Goal: Information Seeking & Learning: Learn about a topic

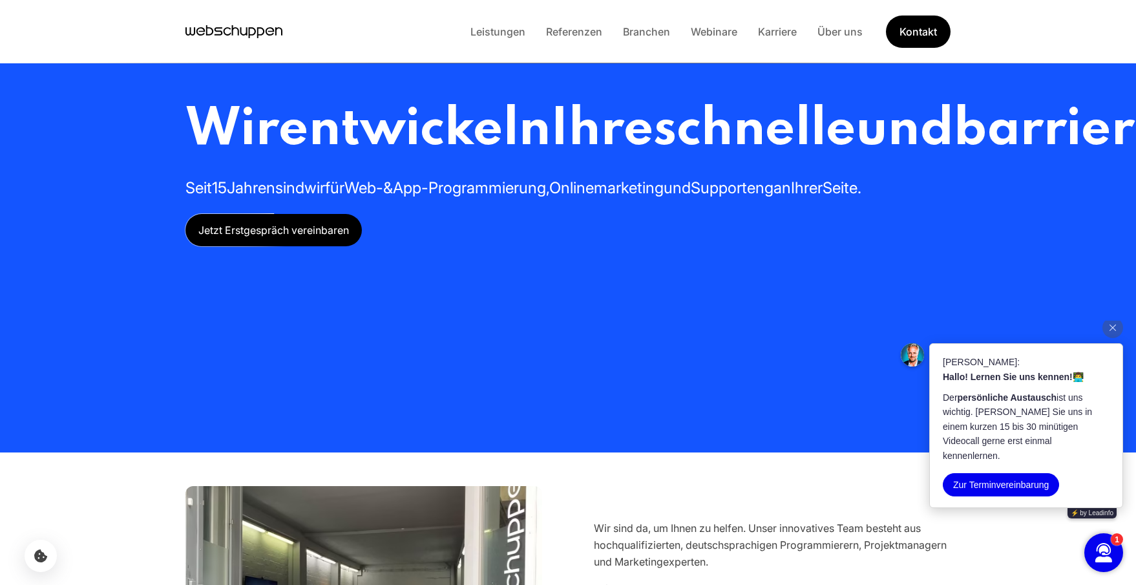
click at [709, 246] on div "Wir entwickeln Ihre schnelle und barrierefreie Webseite oder App Seit 15 Jahren…" at bounding box center [567, 172] width 765 height 148
click at [792, 162] on h1 "Wir entwickeln Ihre schnelle und barrierefreie Webseite oder App" at bounding box center [567, 130] width 765 height 64
click at [771, 32] on link "Karriere" at bounding box center [776, 31] width 59 height 13
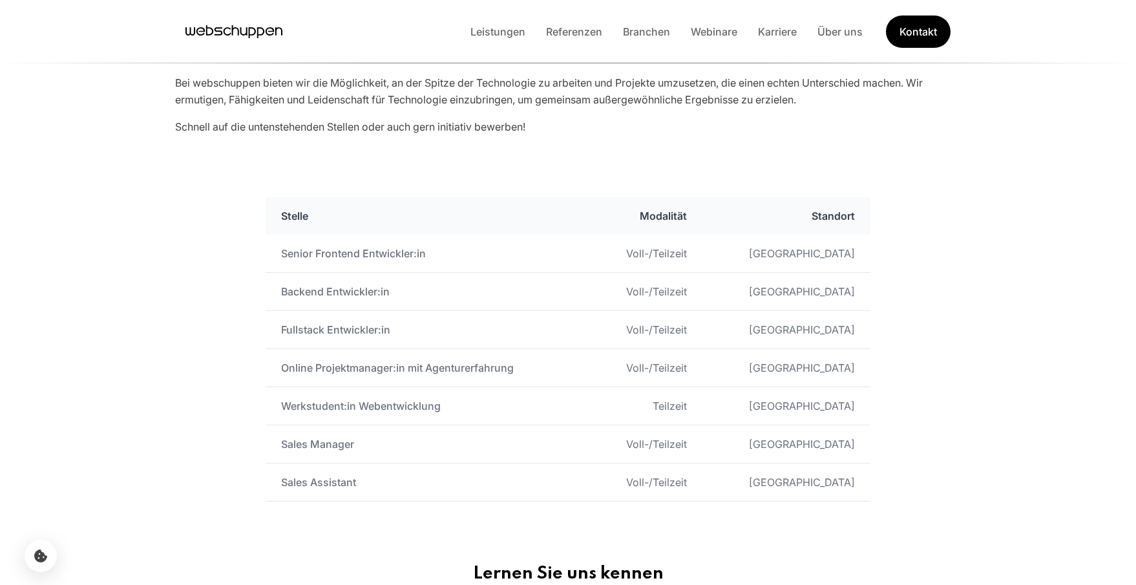
scroll to position [610, 0]
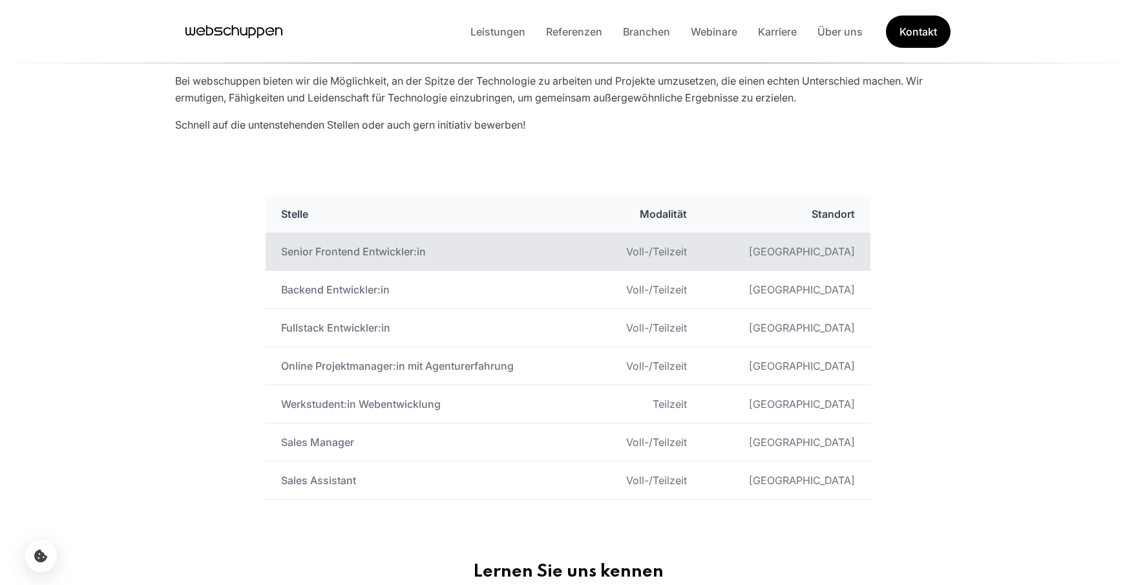
click at [379, 264] on td "Senior Frontend Entwickler:in" at bounding box center [427, 252] width 324 height 38
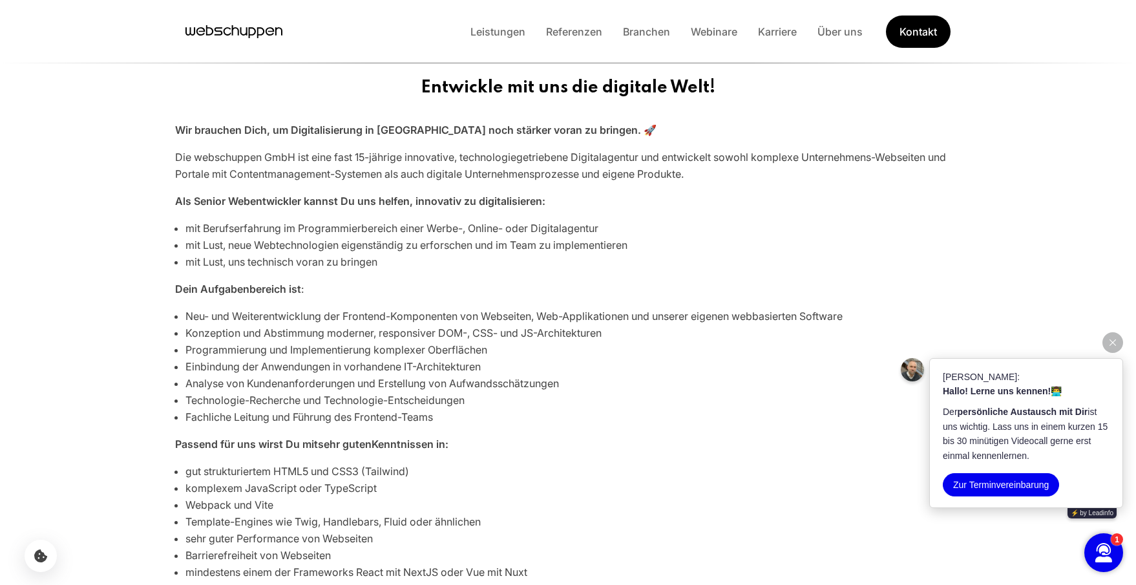
scroll to position [411, 0]
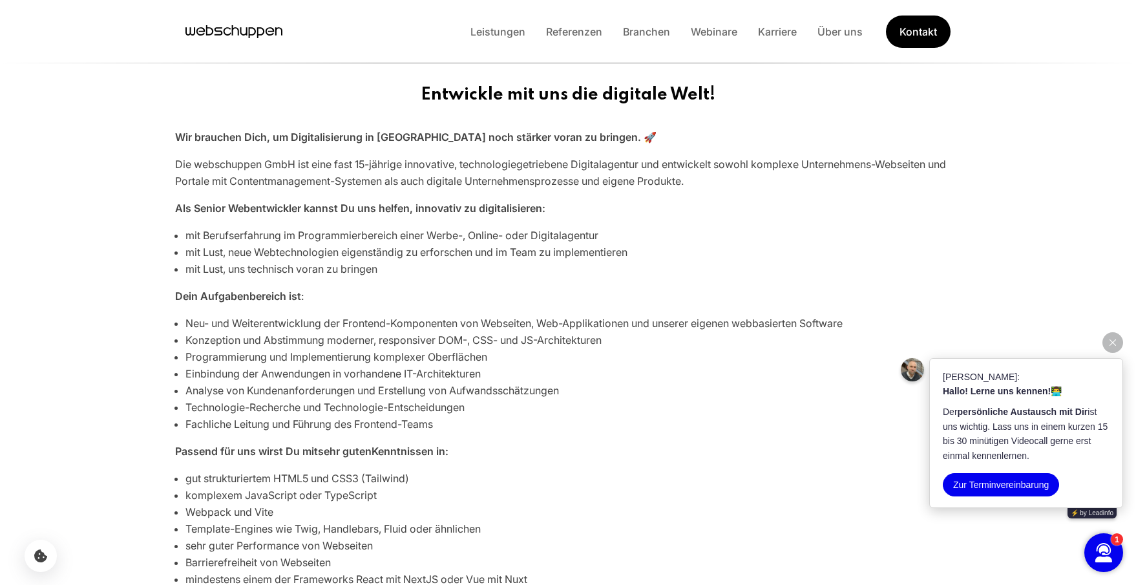
click at [231, 167] on p "Die webschuppen GmbH ist eine fast 15-jährige innovative, technologiegetriebene…" at bounding box center [567, 173] width 785 height 34
copy p "webschuppen"
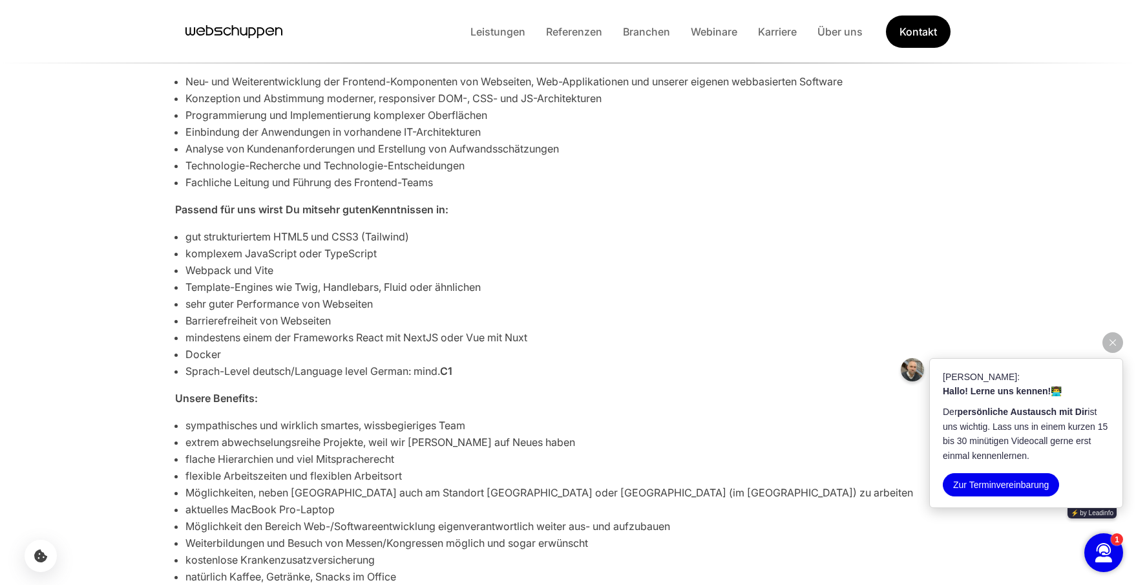
scroll to position [654, 0]
